Goal: Information Seeking & Learning: Stay updated

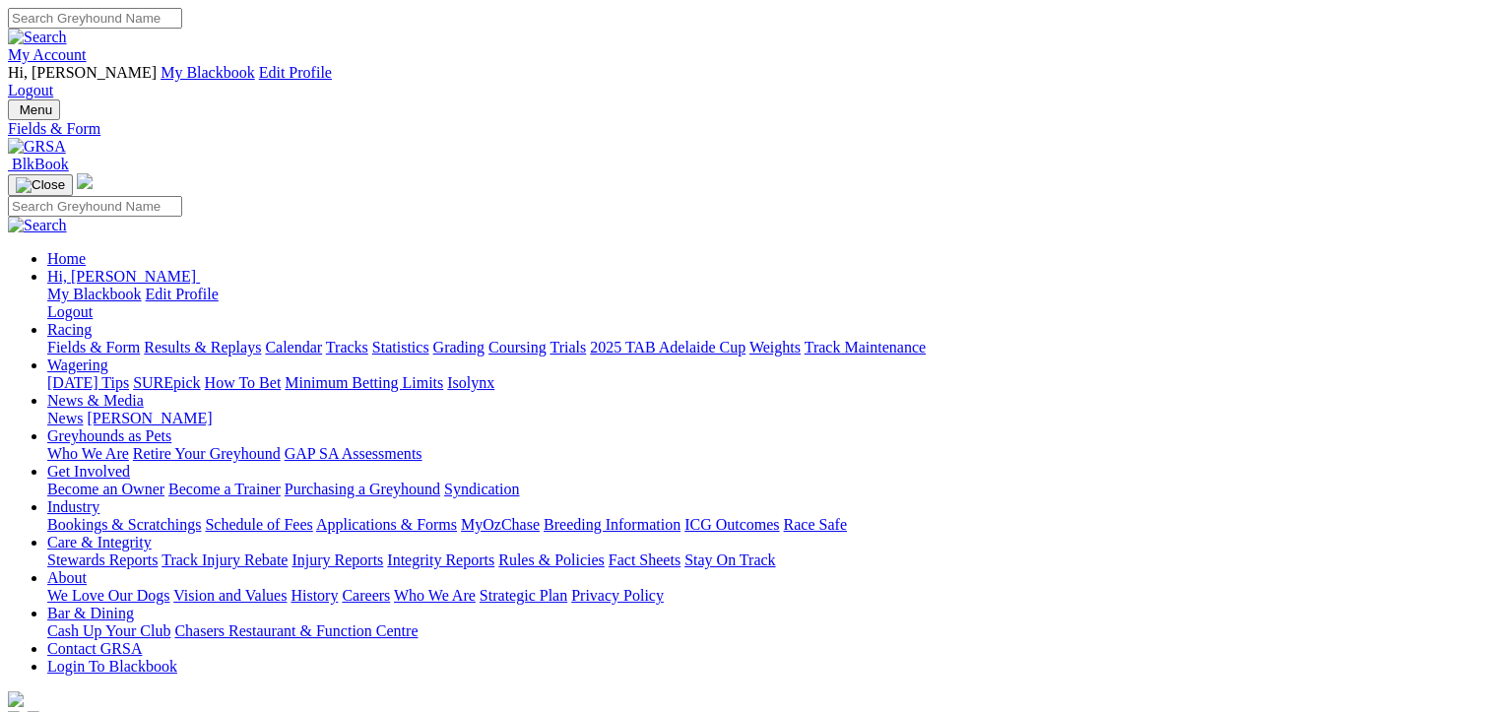
click at [322, 339] on link "Calendar" at bounding box center [293, 347] width 57 height 17
click at [93, 339] on link "Fields & Form" at bounding box center [93, 347] width 93 height 17
click at [586, 339] on link "Trials" at bounding box center [568, 347] width 36 height 17
